Goal: Check status

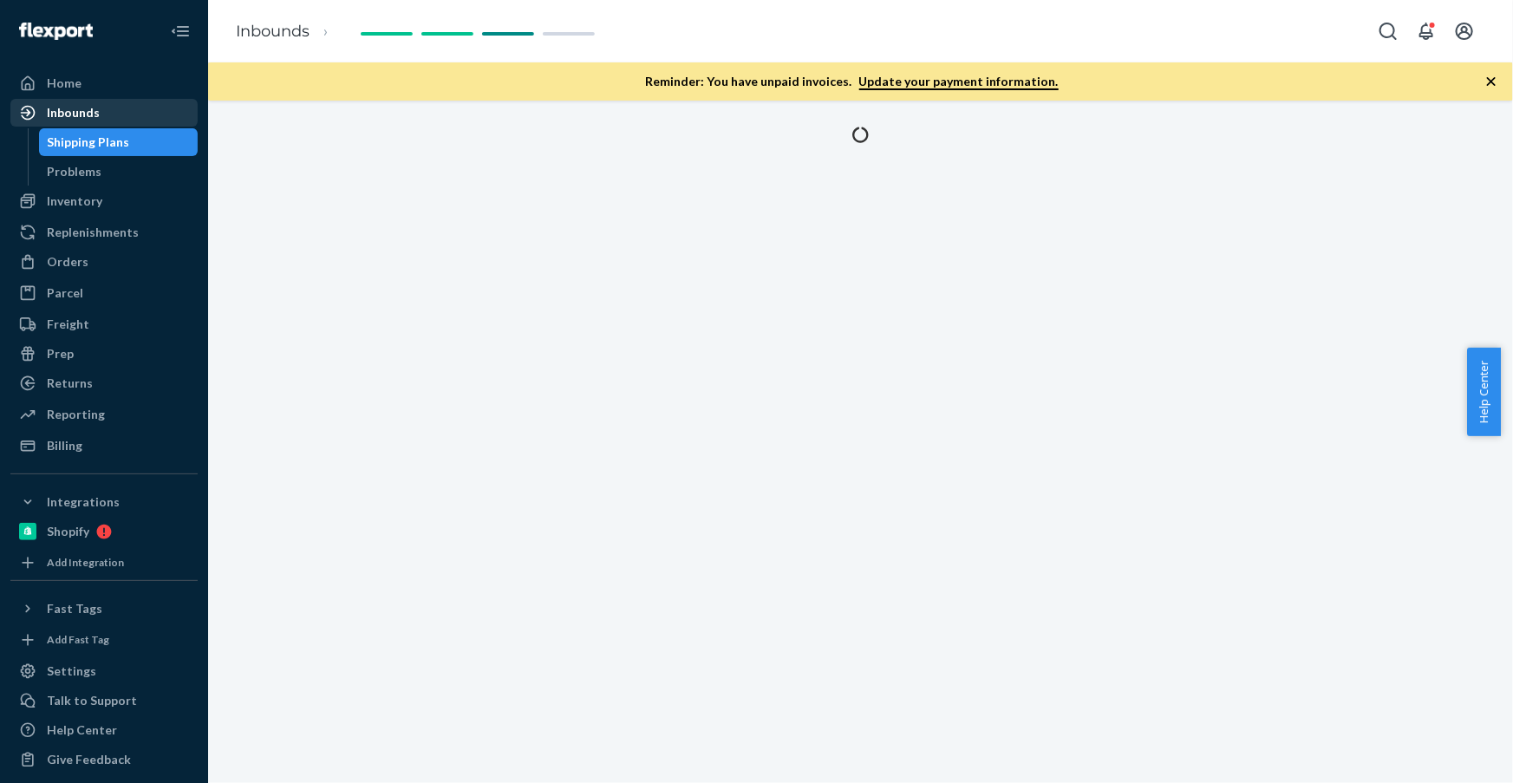
click at [59, 119] on div "Inbounds" at bounding box center [73, 112] width 53 height 17
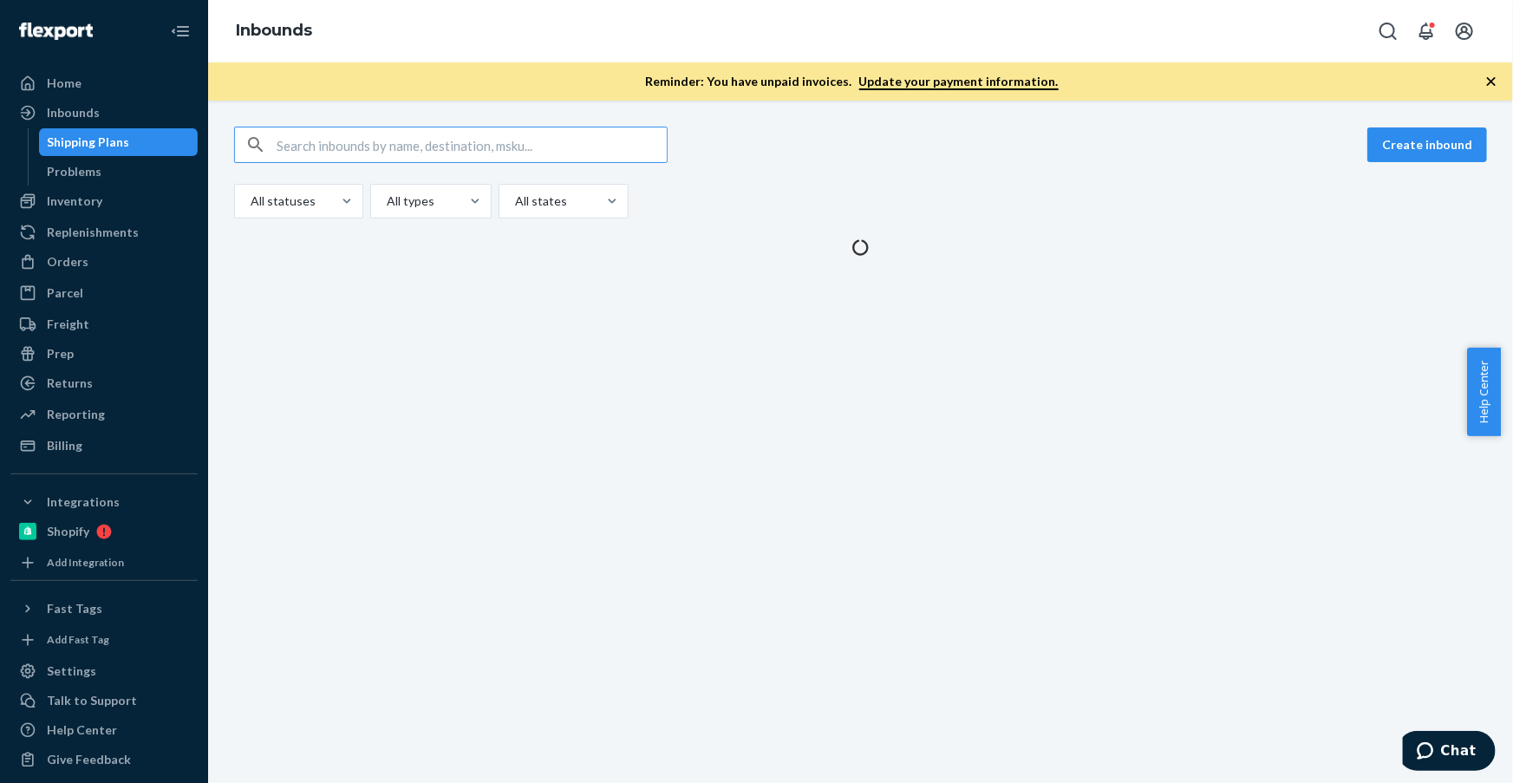
click at [371, 152] on input "text" at bounding box center [472, 144] width 390 height 35
type input "9743302"
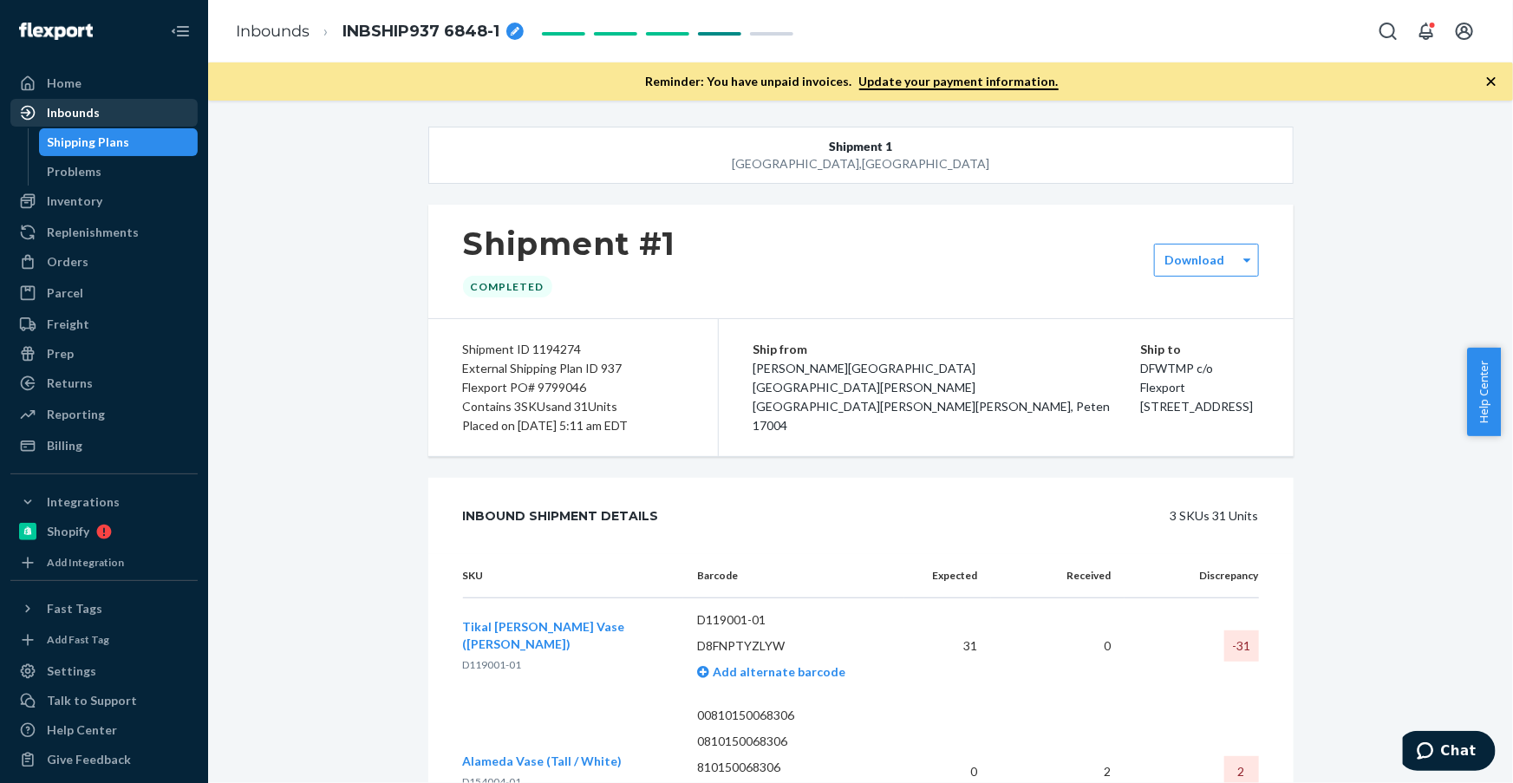
click at [103, 121] on div "Inbounds" at bounding box center [104, 113] width 184 height 24
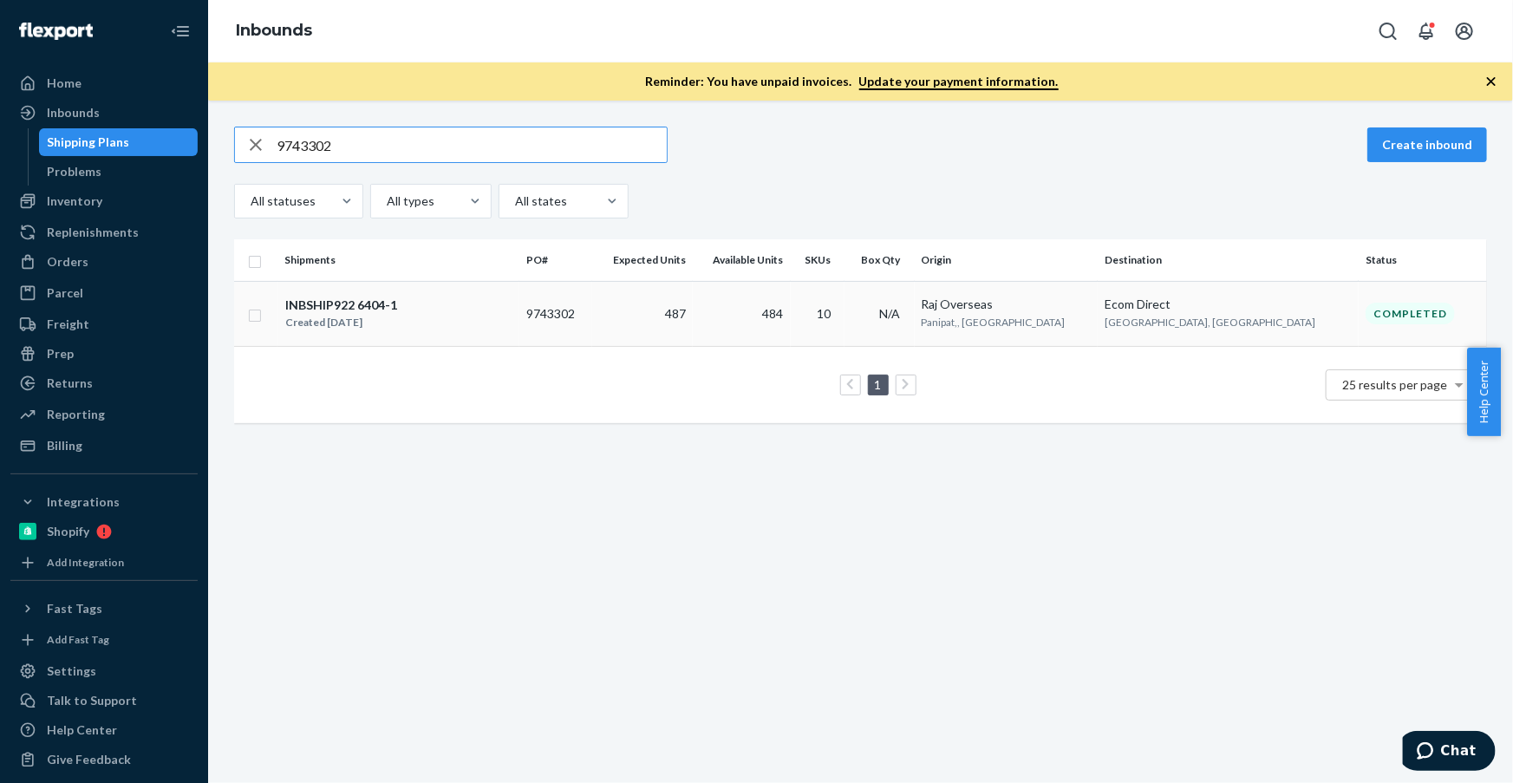
type input "9743302"
click at [592, 322] on td "9743302" at bounding box center [555, 313] width 73 height 65
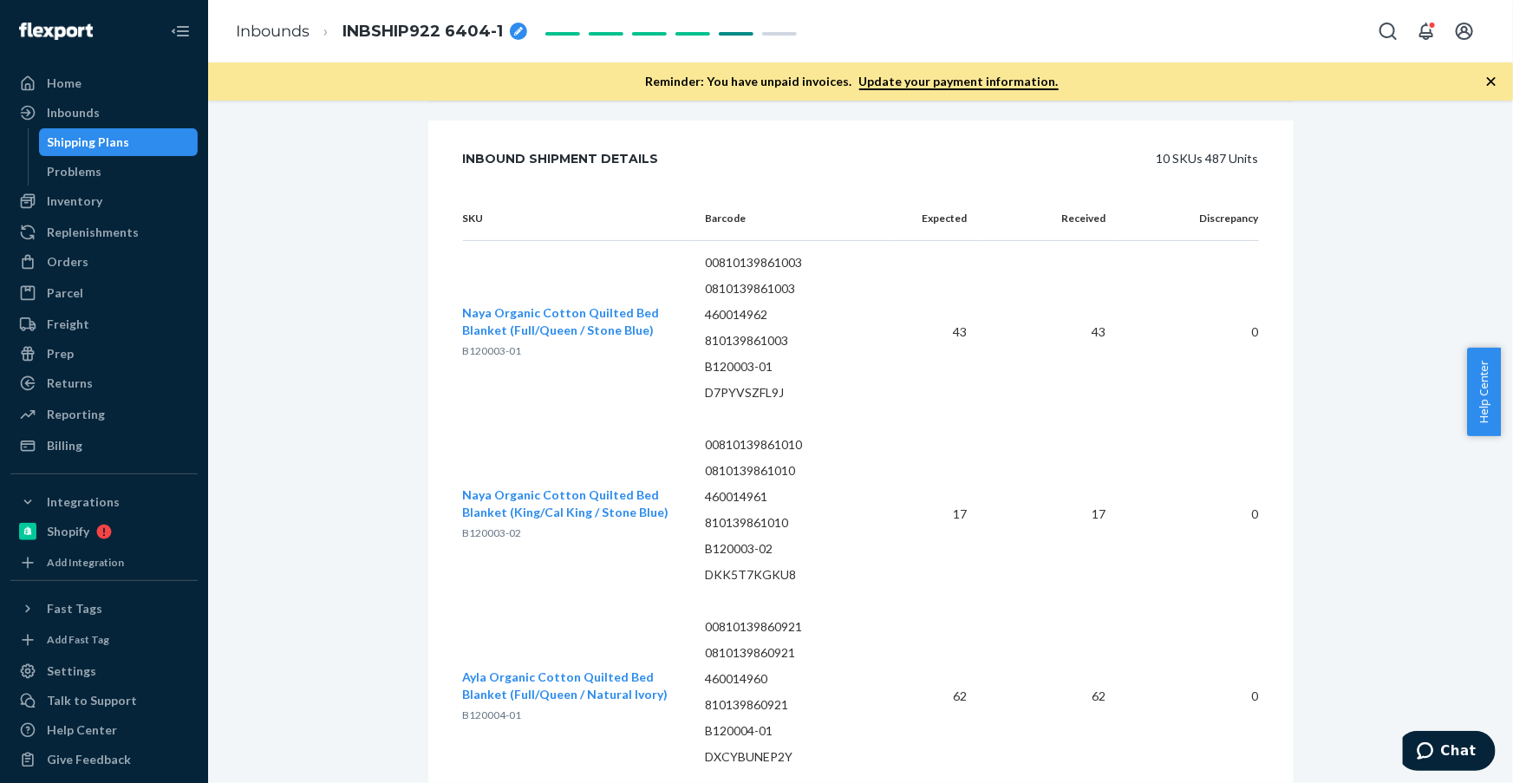
scroll to position [157, 0]
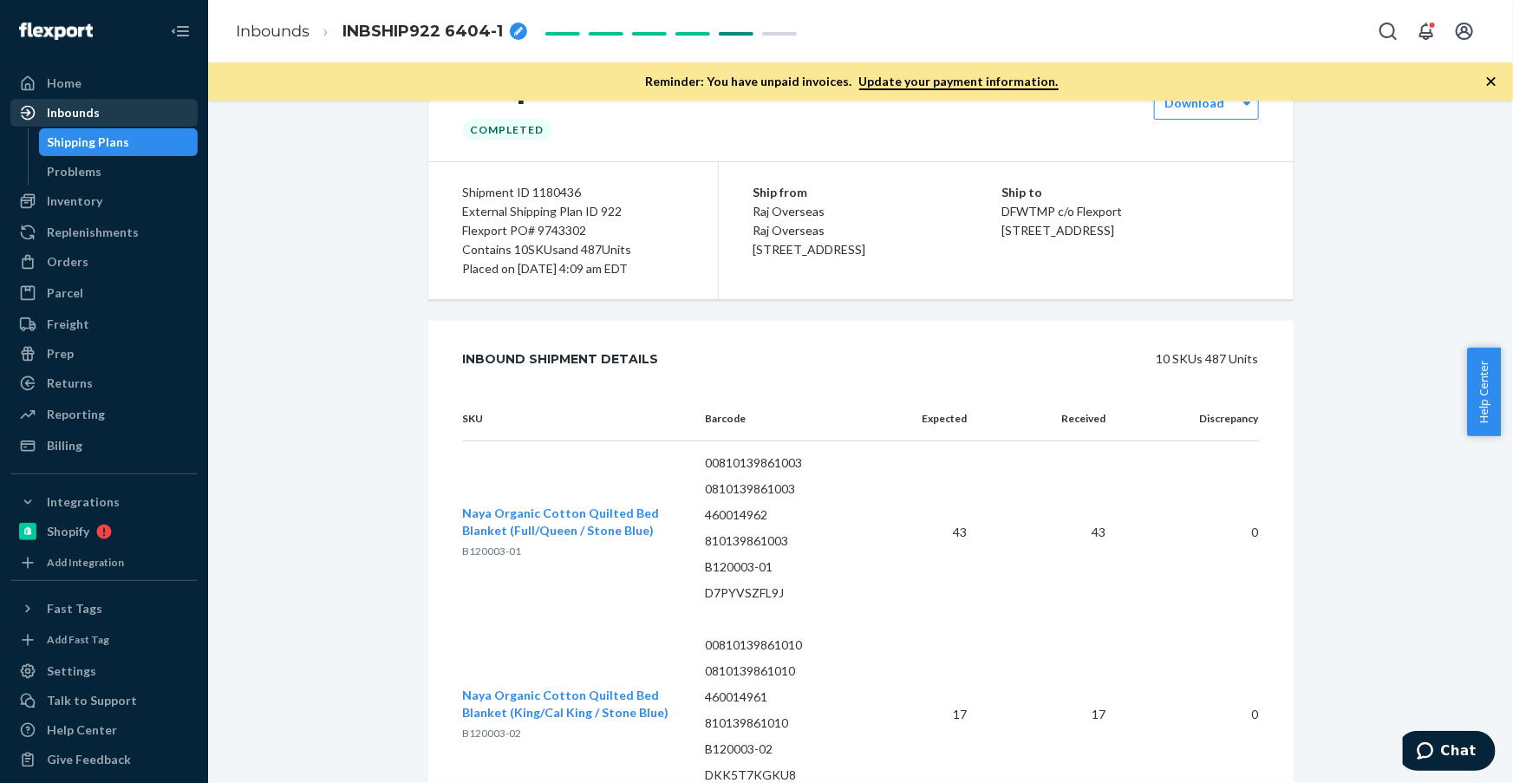
click at [101, 122] on div "Inbounds" at bounding box center [104, 113] width 184 height 24
